Goal: Task Accomplishment & Management: Use online tool/utility

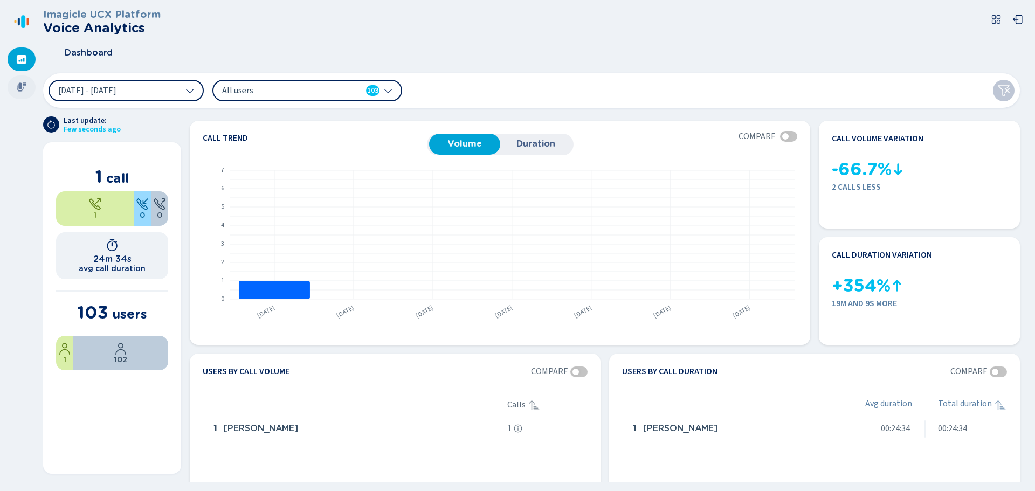
click at [22, 86] on icon at bounding box center [22, 87] width 10 height 10
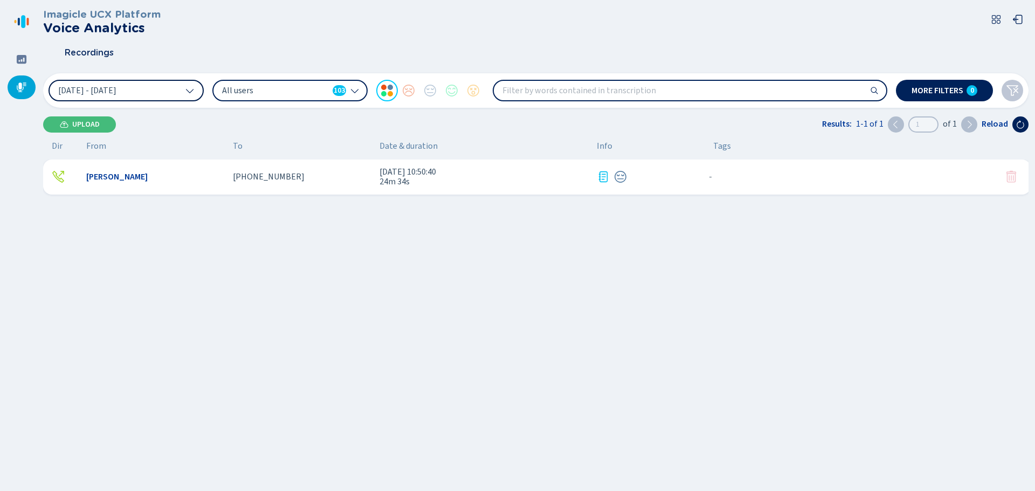
click at [187, 89] on icon at bounding box center [190, 91] width 8 height 4
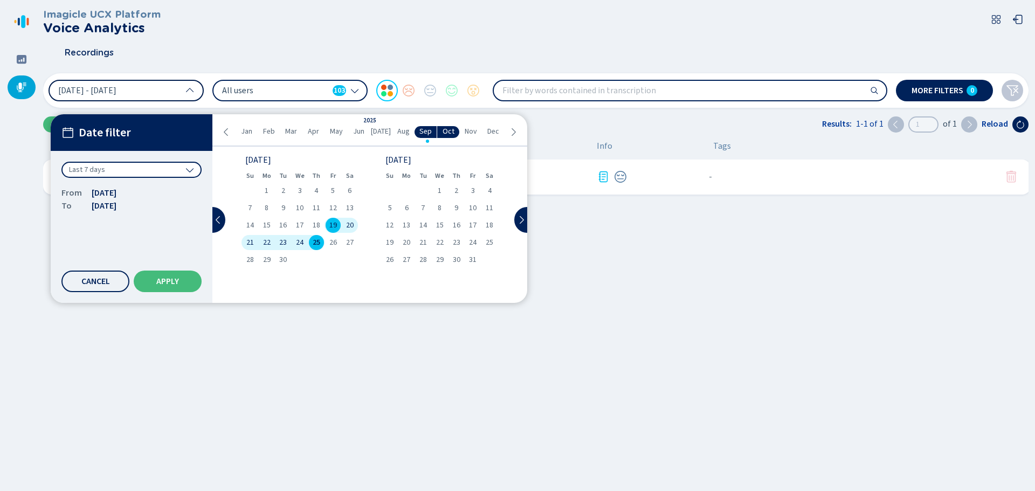
click at [181, 173] on div "Last 7 days" at bounding box center [131, 170] width 140 height 16
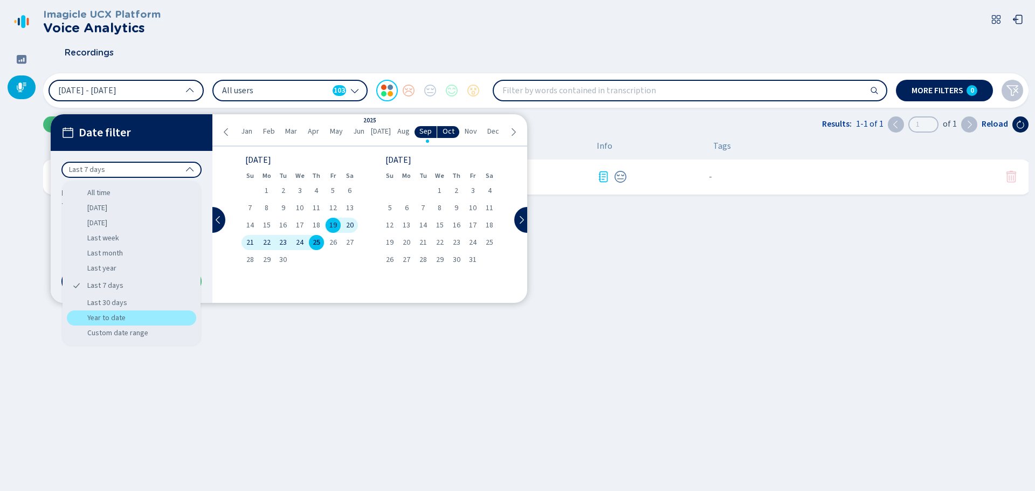
click at [133, 319] on div "Year to date" at bounding box center [131, 317] width 129 height 15
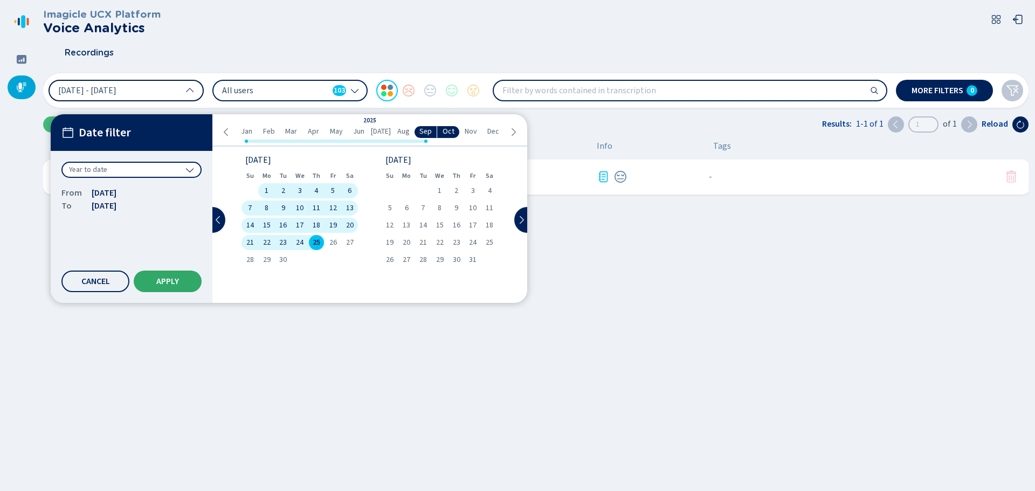
click at [176, 287] on button "Apply" at bounding box center [168, 281] width 68 height 22
